Goal: Task Accomplishment & Management: Manage account settings

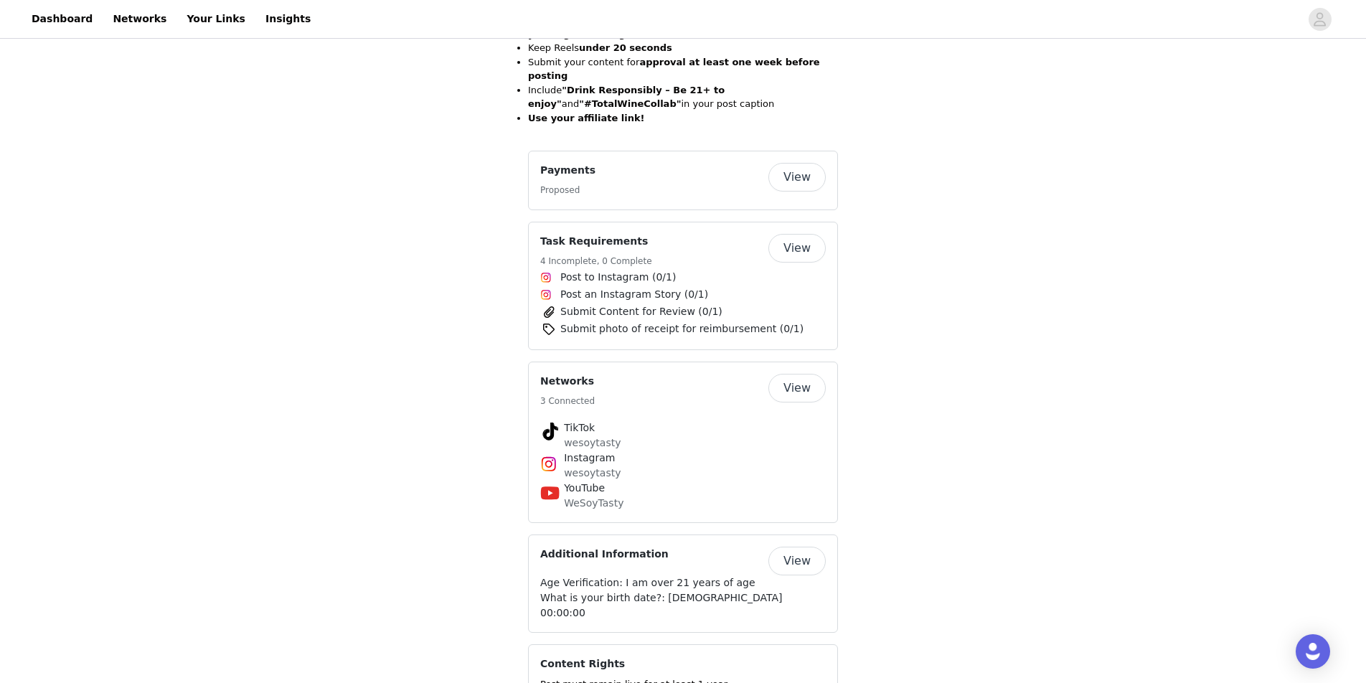
scroll to position [973, 0]
click at [794, 161] on button "View" at bounding box center [796, 175] width 57 height 29
